Goal: Find specific page/section: Locate a particular part of the current website

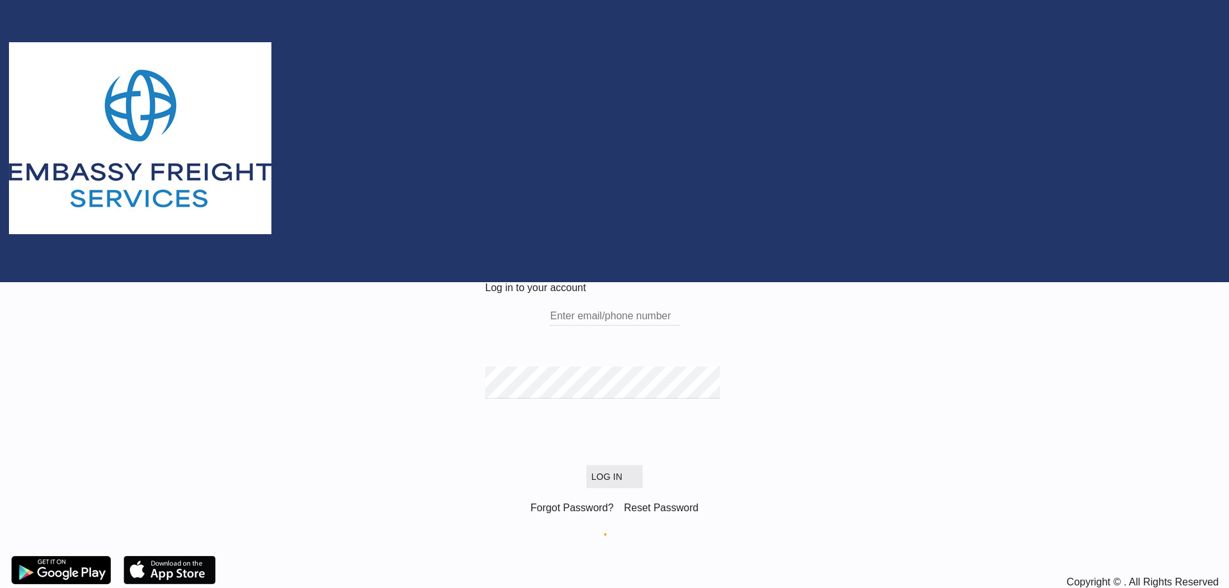
type input "[EMAIL_ADDRESS][DOMAIN_NAME]"
click at [403, 269] on button "Log In" at bounding box center [614, 476] width 56 height 23
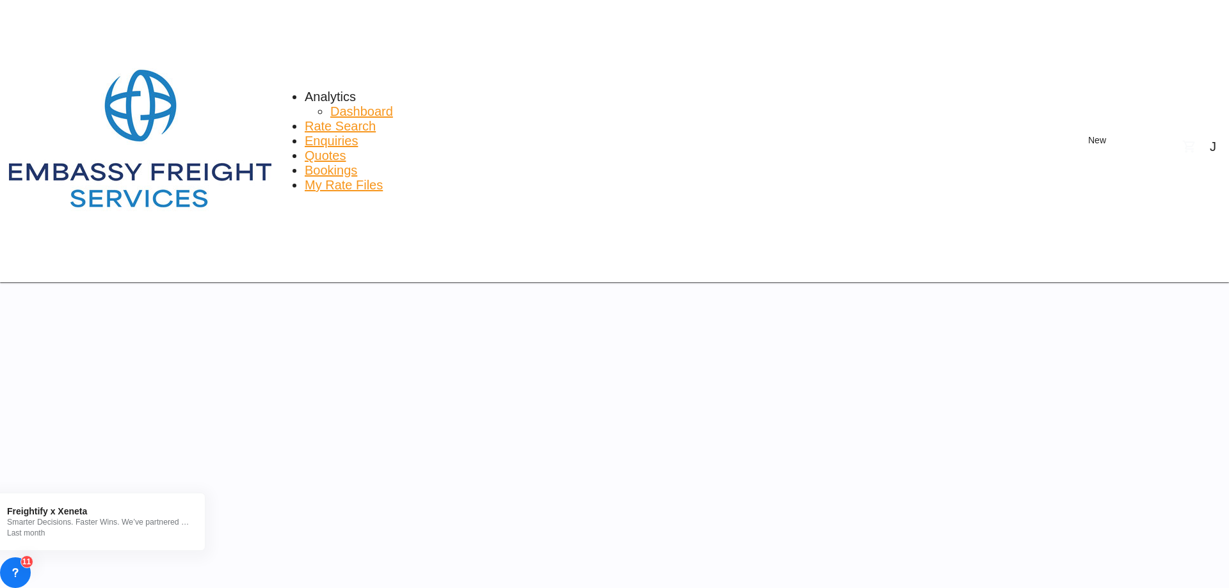
click at [403, 140] on div "J" at bounding box center [1213, 147] width 6 height 15
click at [403, 81] on button "Logout" at bounding box center [1189, 71] width 99 height 20
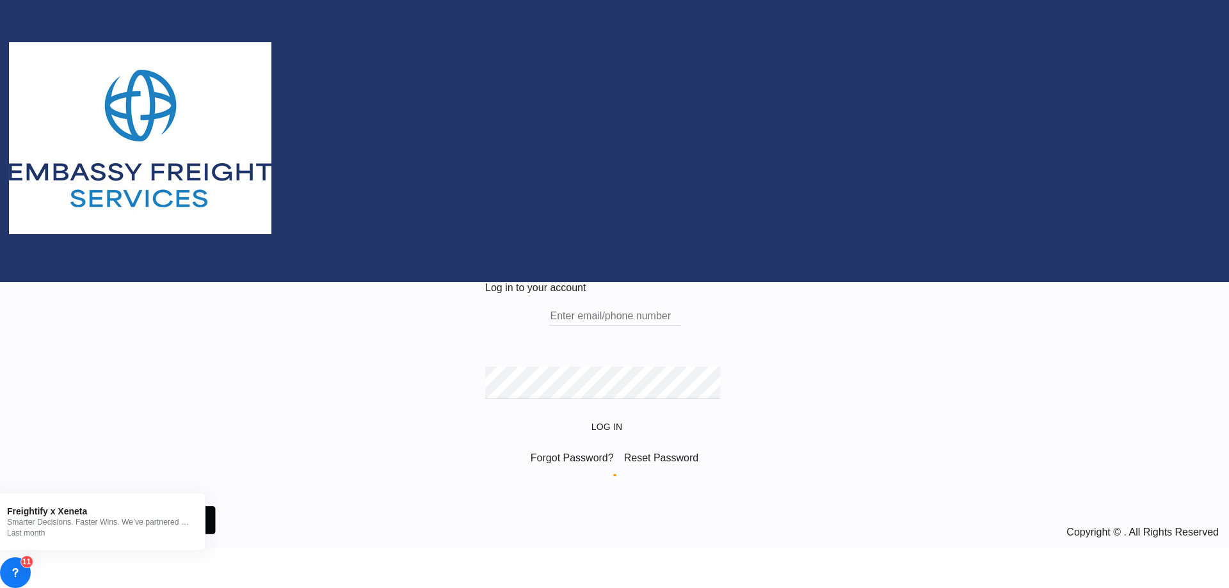
type input "[EMAIL_ADDRESS][DOMAIN_NAME]"
